Goal: Check status: Check status

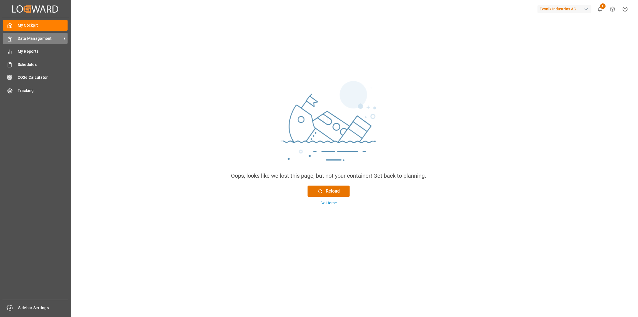
click at [18, 41] on span "Data Management" at bounding box center [40, 39] width 44 height 6
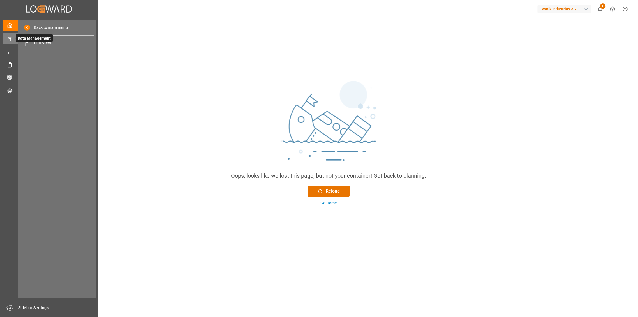
click at [49, 41] on span "Data Management" at bounding box center [34, 38] width 37 height 8
click at [67, 43] on span "Full View" at bounding box center [64, 43] width 60 height 6
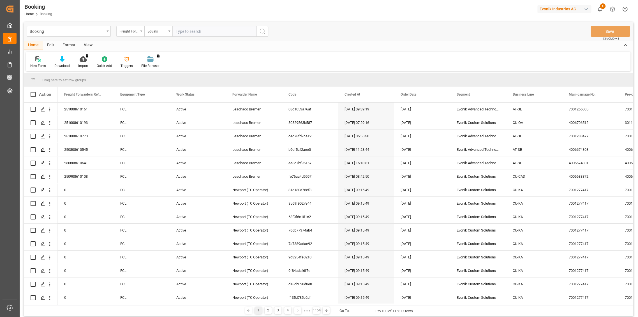
click at [129, 33] on div "Freight Forwarder's Reference No." at bounding box center [128, 30] width 19 height 6
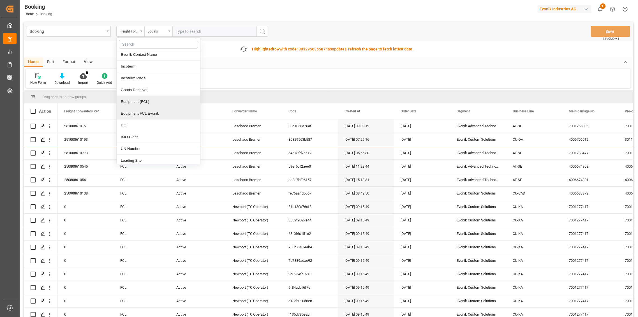
scroll to position [187, 0]
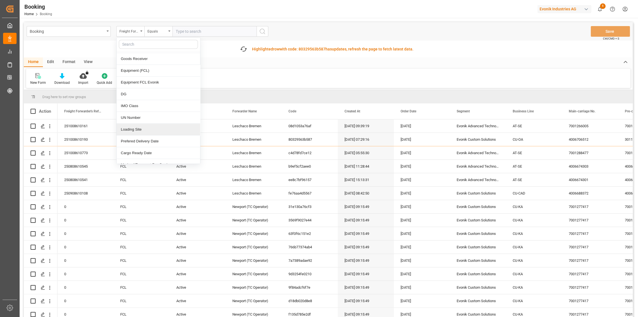
click at [151, 124] on div "Loading Site" at bounding box center [158, 130] width 83 height 12
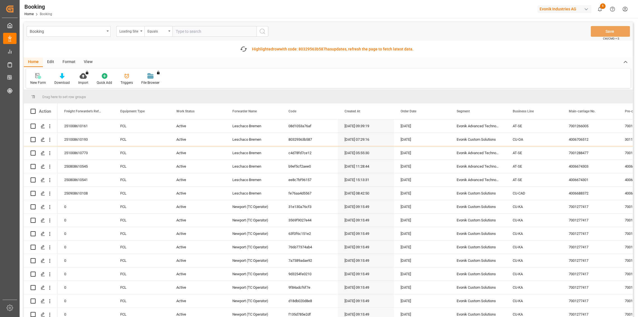
click at [197, 31] on input "text" at bounding box center [214, 31] width 84 height 11
type input "[PERSON_NAME]"
click at [263, 31] on icon "search button" at bounding box center [262, 31] width 7 height 7
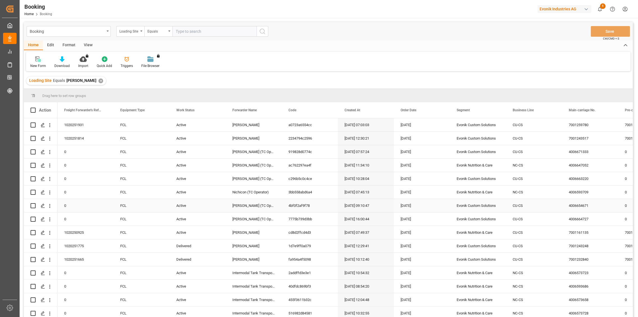
click at [282, 201] on div "4bf0f2af9f78" at bounding box center [310, 205] width 56 height 13
click at [579, 152] on div "4006671333" at bounding box center [590, 151] width 56 height 13
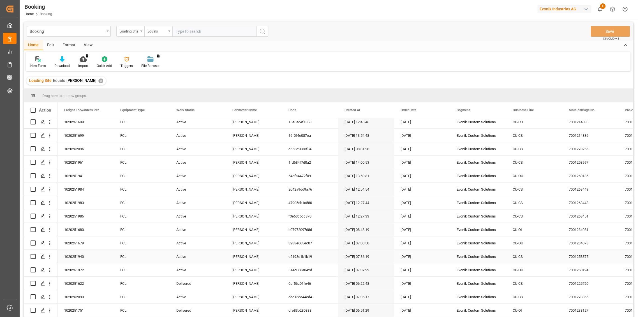
scroll to position [965, 0]
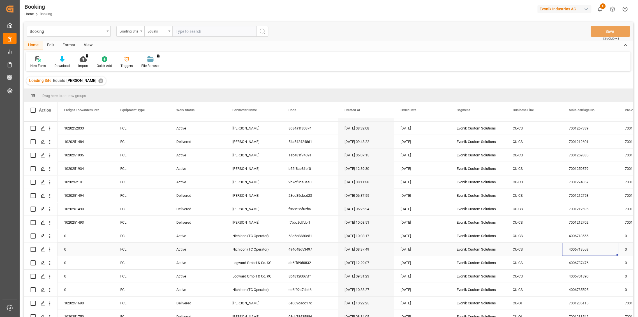
click at [588, 244] on div "4006713553" at bounding box center [590, 249] width 56 height 13
click at [579, 289] on div "4006735595" at bounding box center [590, 289] width 56 height 13
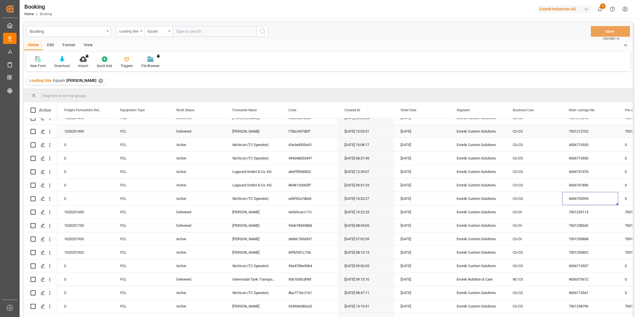
scroll to position [1058, 0]
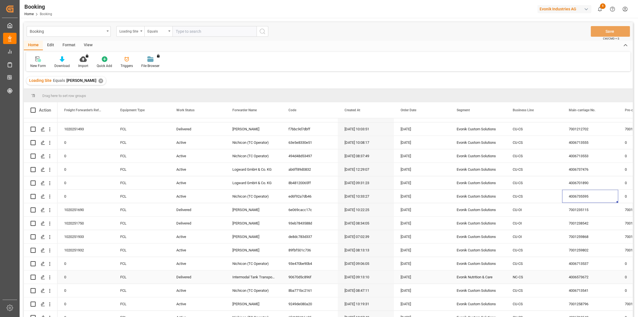
click at [583, 278] on div "4006573672" at bounding box center [590, 276] width 56 height 13
